Goal: Transaction & Acquisition: Book appointment/travel/reservation

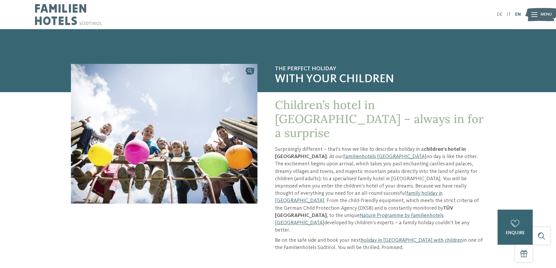
click at [517, 14] on link "EN" at bounding box center [518, 14] width 6 height 5
click at [343, 154] on link "Familienhotels [GEOGRAPHIC_DATA]" at bounding box center [384, 156] width 83 height 5
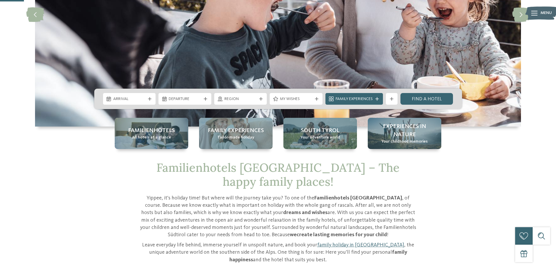
scroll to position [117, 0]
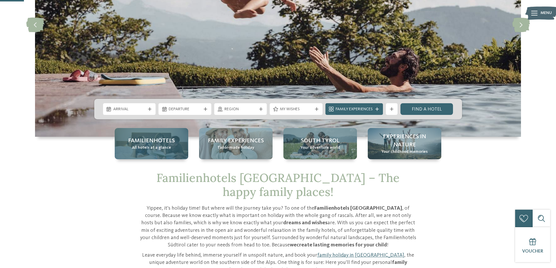
click at [146, 144] on span "Familienhotels" at bounding box center [151, 141] width 47 height 8
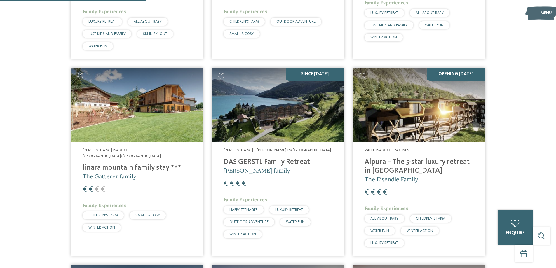
scroll to position [496, 0]
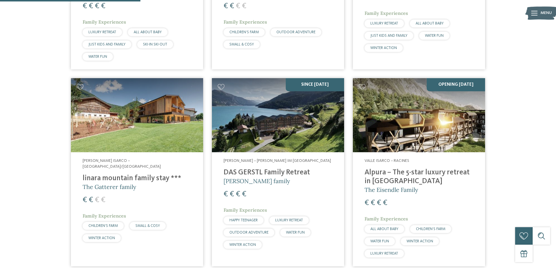
click at [116, 174] on h4 "linara mountain family stay ***" at bounding box center [137, 178] width 109 height 9
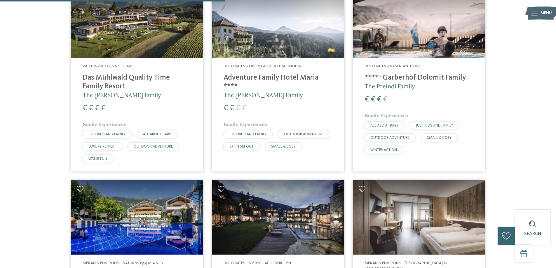
scroll to position [875, 0]
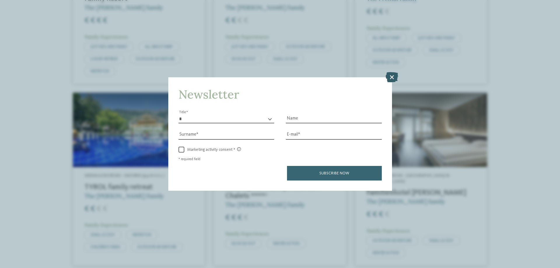
click at [391, 78] on icon at bounding box center [392, 77] width 13 height 10
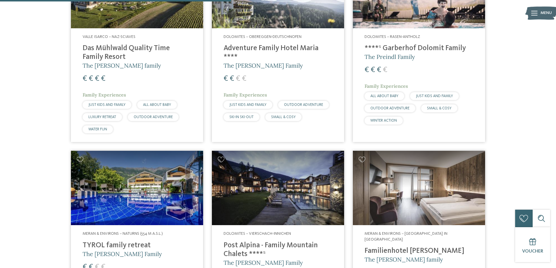
scroll to position [817, 0]
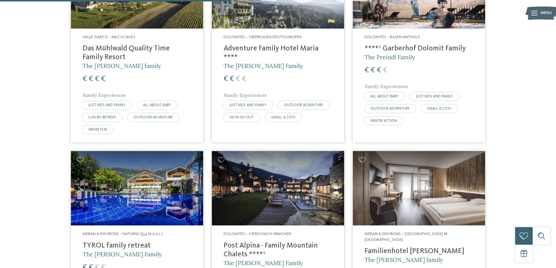
click at [252, 62] on span "The [PERSON_NAME] Family" at bounding box center [262, 65] width 79 height 7
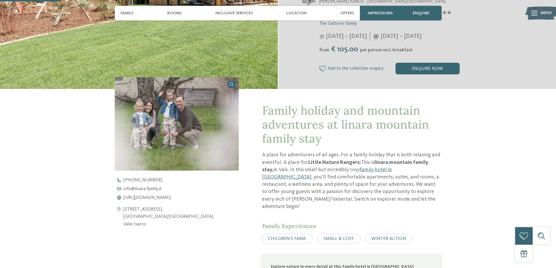
scroll to position [204, 0]
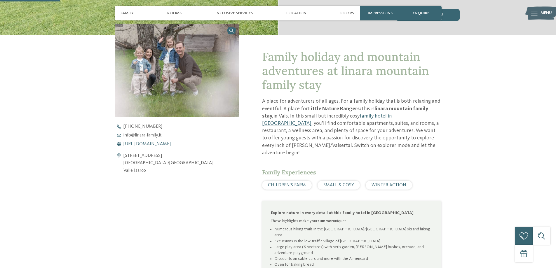
click at [163, 144] on span "https://www.linara-family.it/en" at bounding box center [146, 144] width 47 height 5
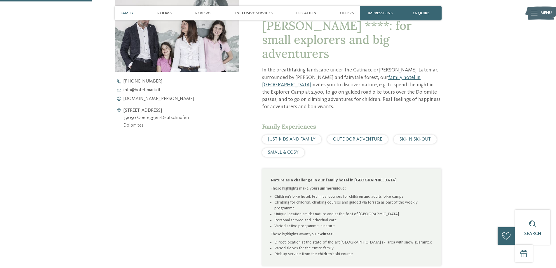
scroll to position [233, 0]
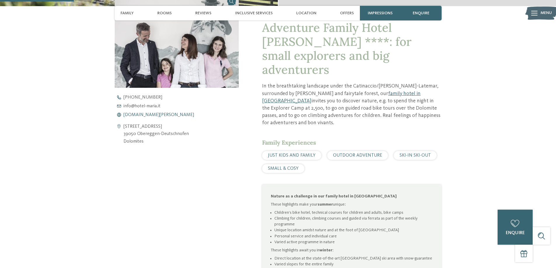
click at [143, 116] on span "www.hotel-maria.it" at bounding box center [158, 115] width 71 height 5
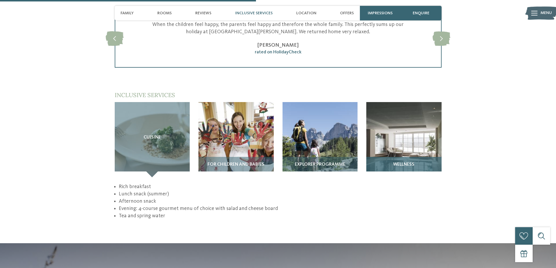
scroll to position [817, 0]
